Goal: Task Accomplishment & Management: Manage account settings

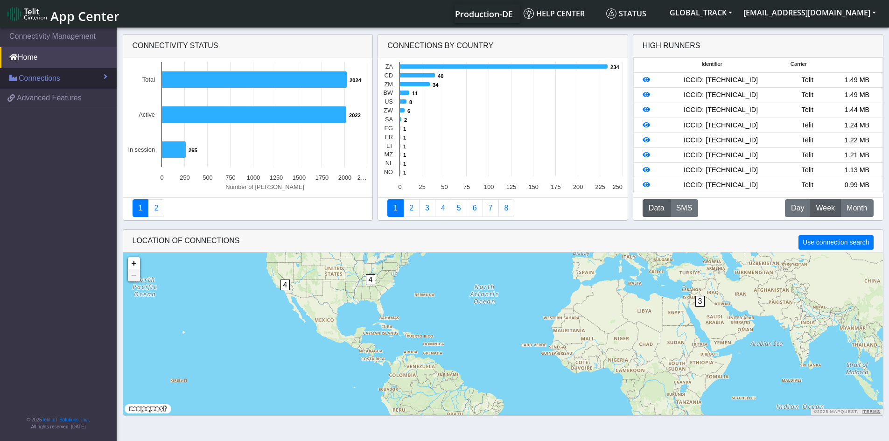
click at [82, 73] on link "Connections" at bounding box center [58, 78] width 117 height 21
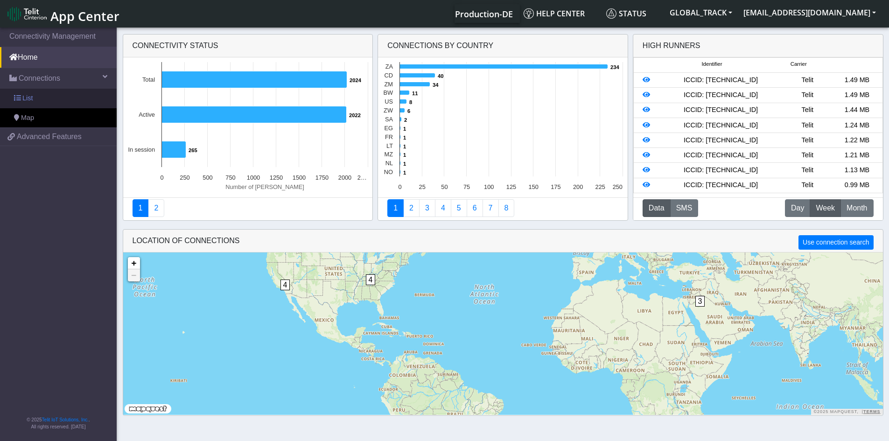
click at [86, 102] on link "List" at bounding box center [58, 99] width 117 height 20
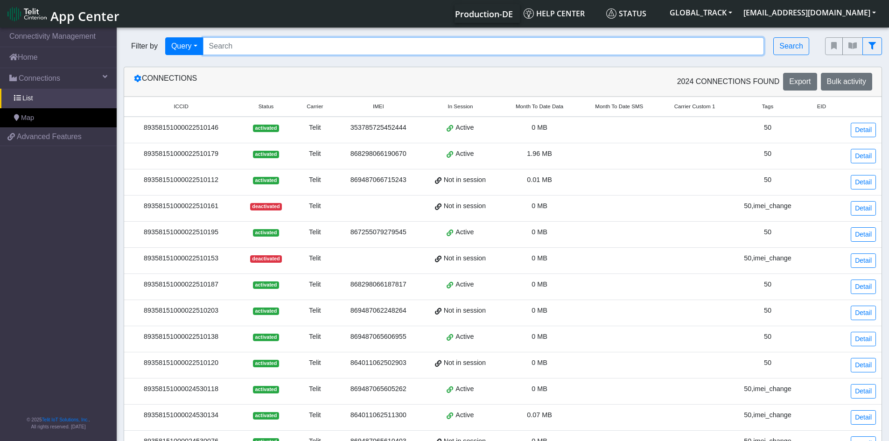
click at [229, 49] on input "Search..." at bounding box center [484, 46] width 562 height 18
paste input "89358151000024530597"
type input "89358151000024530597"
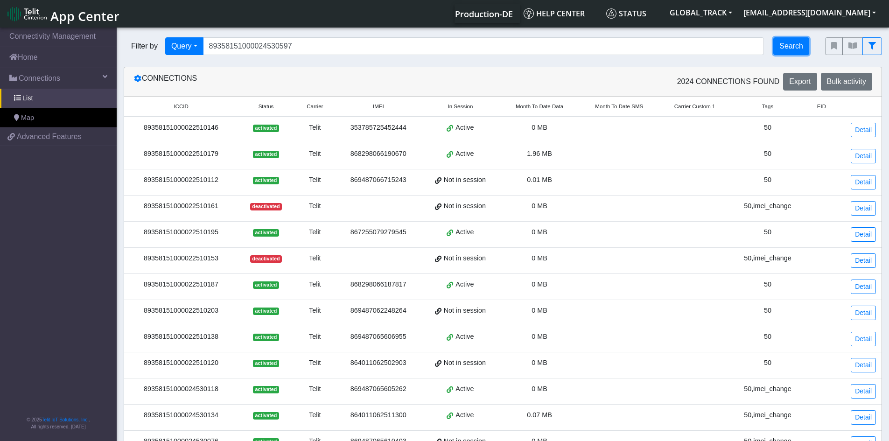
click at [804, 41] on button "Search" at bounding box center [792, 46] width 36 height 18
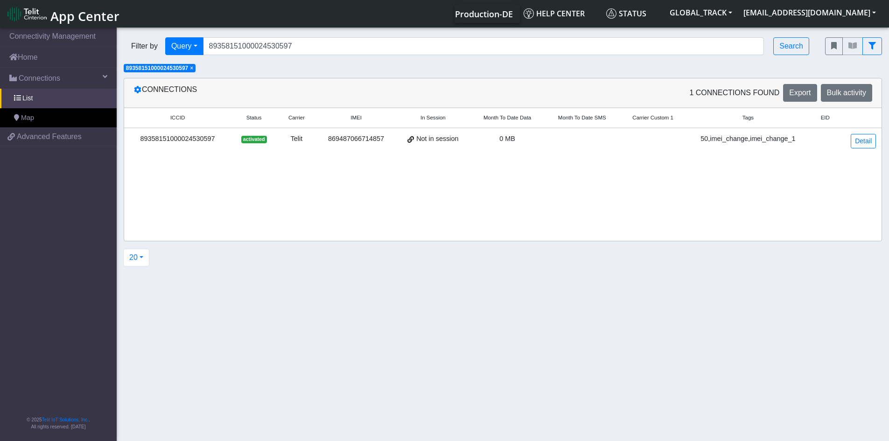
click at [705, 136] on div "50,imei_change,imei_change_1" at bounding box center [748, 139] width 112 height 10
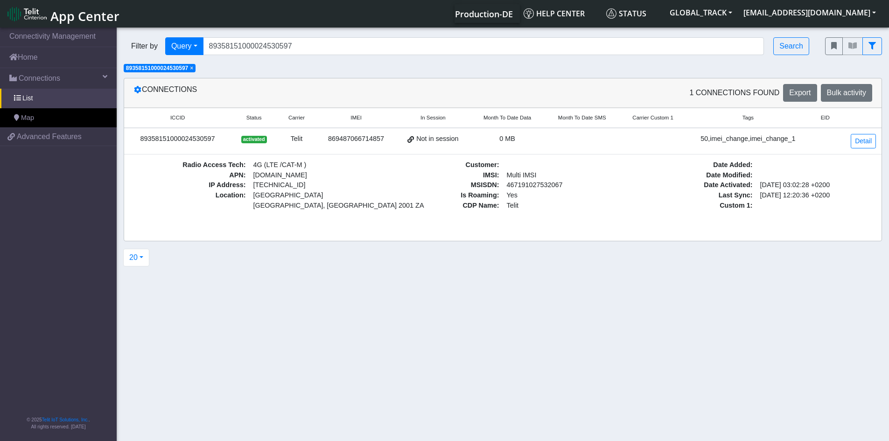
click at [850, 142] on td "Detail" at bounding box center [861, 141] width 41 height 27
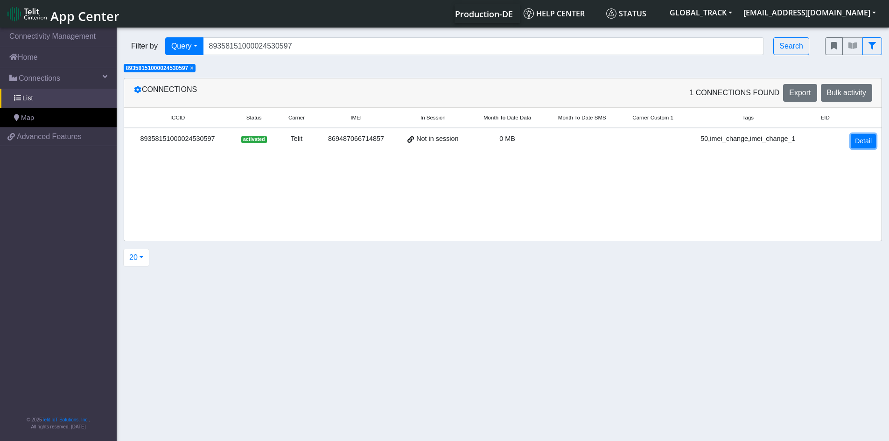
click at [856, 141] on link "Detail" at bounding box center [863, 141] width 25 height 14
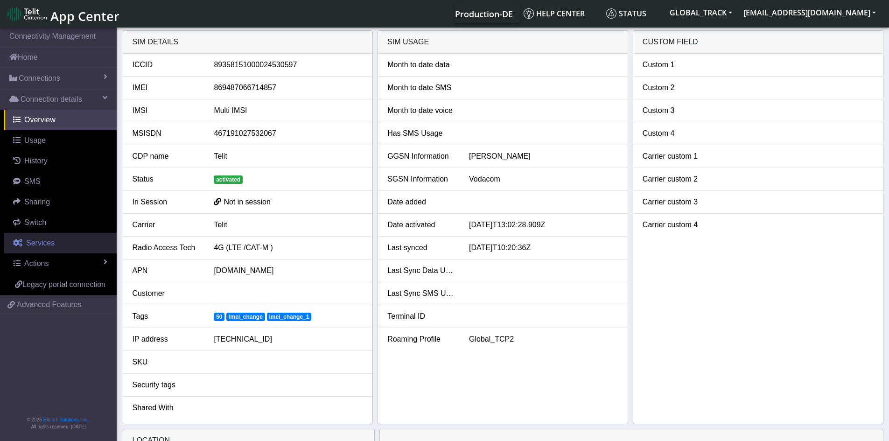
click at [58, 244] on link "Services" at bounding box center [60, 243] width 113 height 21
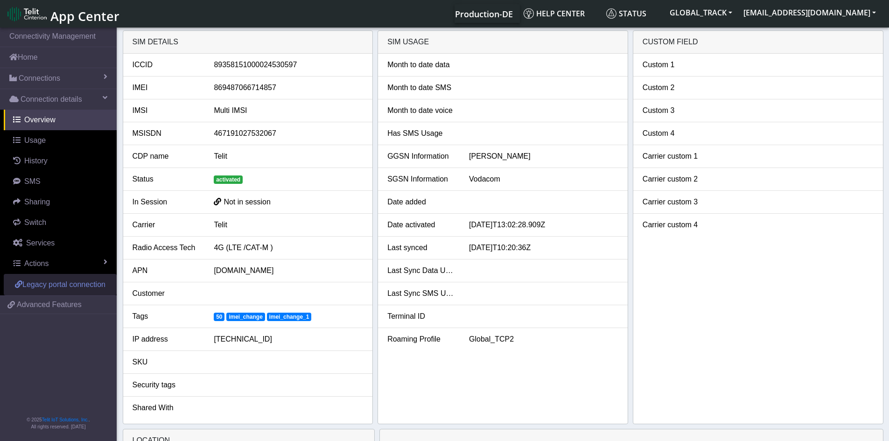
select select "1: 1"
select select "2: 6"
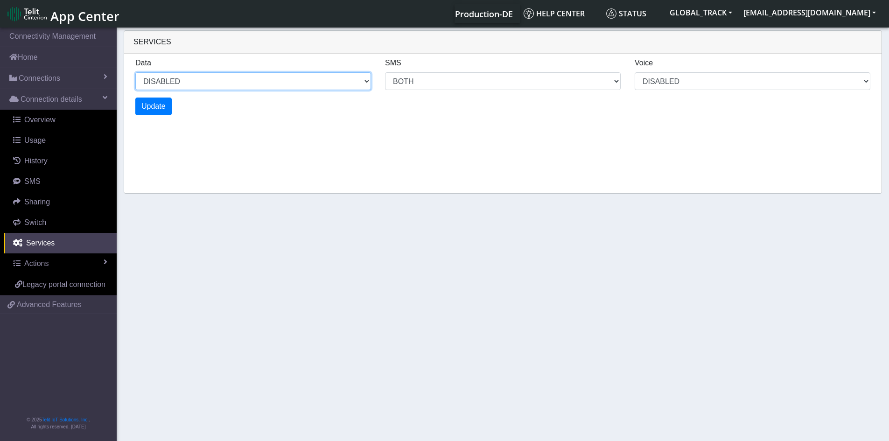
click at [287, 77] on select "ENABLED DISABLED" at bounding box center [253, 81] width 236 height 18
click at [135, 72] on select "ENABLED DISABLED" at bounding box center [253, 81] width 236 height 18
select select "2: 0"
select select "6: 6"
select select "1: 0"
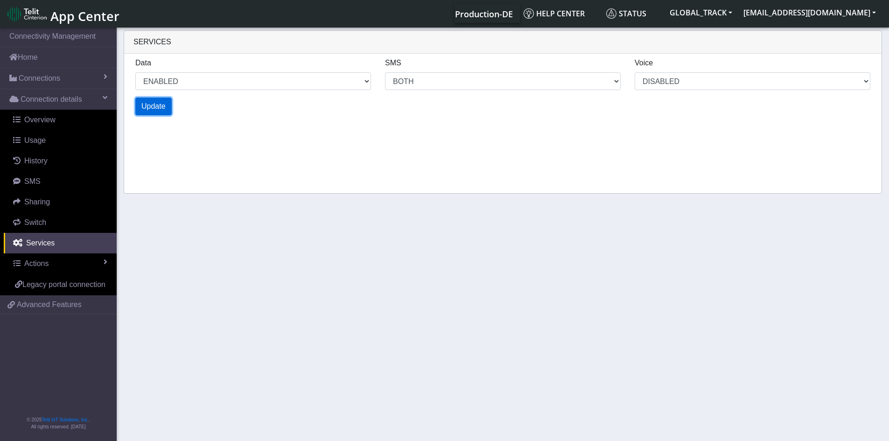
click at [149, 112] on button "Update" at bounding box center [153, 107] width 36 height 18
select select "6: 0"
select select "14: 6"
select select "3: 0"
